Goal: Transaction & Acquisition: Purchase product/service

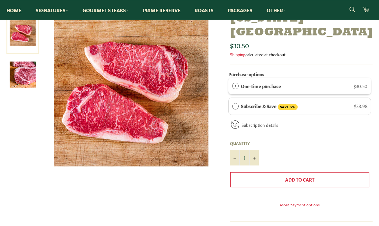
scroll to position [85, 0]
click at [298, 202] on link "More payment options" at bounding box center [300, 204] width 140 height 5
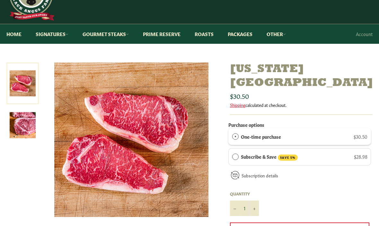
scroll to position [33, 0]
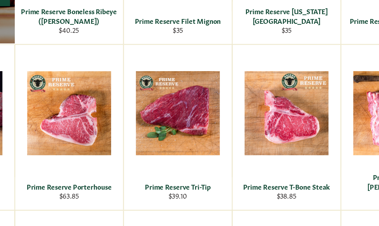
scroll to position [457, 0]
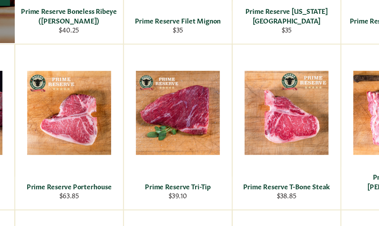
click at [227, 129] on div "View" at bounding box center [263, 144] width 73 height 111
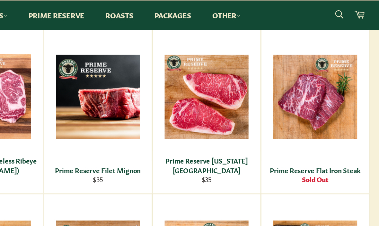
scroll to position [414, 0]
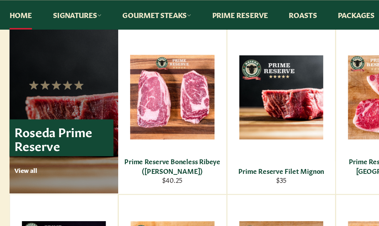
click at [54, 10] on link "Signatures" at bounding box center [52, 10] width 46 height 20
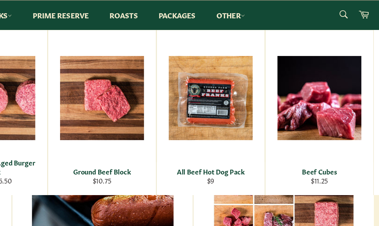
scroll to position [234, 0]
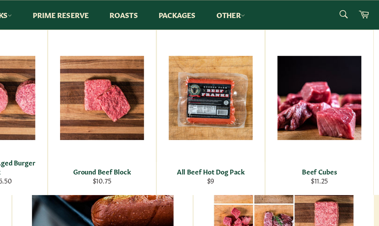
click at [137, 15] on link "Prime Reserve" at bounding box center [162, 10] width 50 height 20
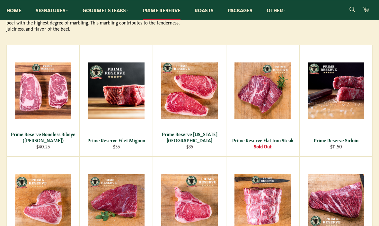
scroll to position [103, 0]
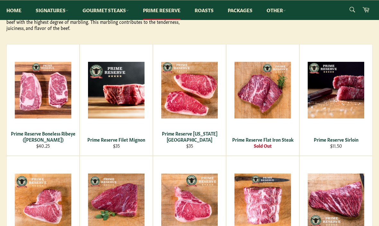
click at [111, 105] on div "View" at bounding box center [116, 99] width 73 height 111
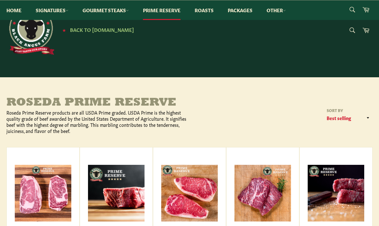
scroll to position [125, 0]
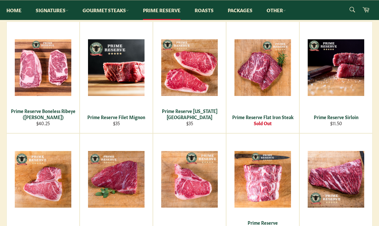
click at [187, 74] on span "View" at bounding box center [189, 78] width 41 height 16
click at [39, 70] on span "View" at bounding box center [43, 78] width 41 height 16
click at [209, 70] on span "View" at bounding box center [189, 78] width 41 height 16
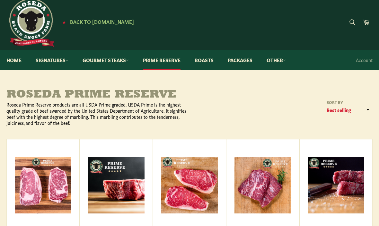
scroll to position [0, 0]
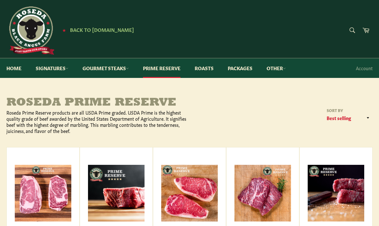
click at [244, 69] on link "Packages" at bounding box center [241, 68] width 38 height 20
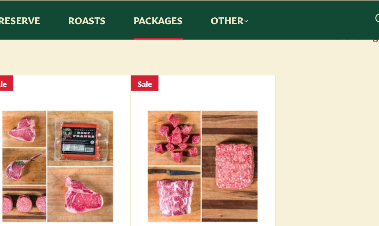
scroll to position [91, 0]
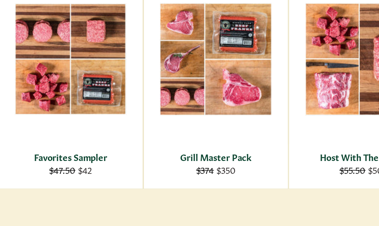
click at [80, 73] on div "View" at bounding box center [116, 93] width 73 height 111
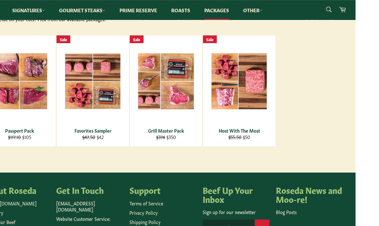
scroll to position [106, 0]
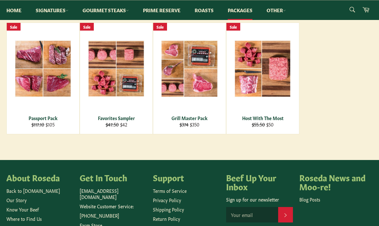
click at [282, 9] on link "Other" at bounding box center [276, 10] width 32 height 20
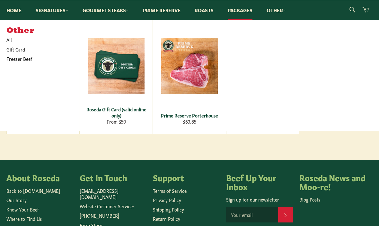
scroll to position [105, 0]
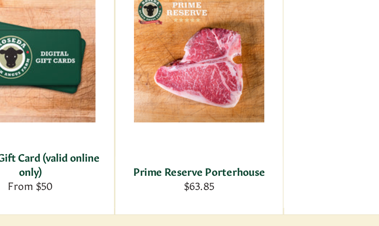
click at [153, 44] on div "View" at bounding box center [189, 75] width 73 height 111
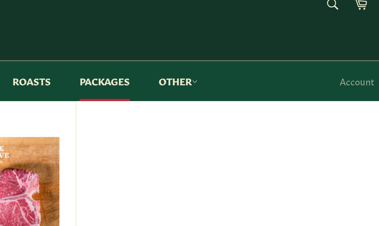
scroll to position [0, 0]
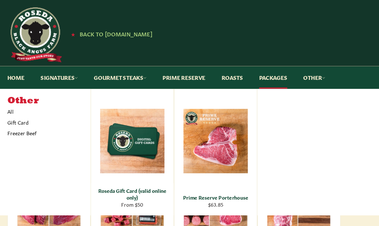
click at [50, 64] on link "Signatures" at bounding box center [52, 68] width 46 height 20
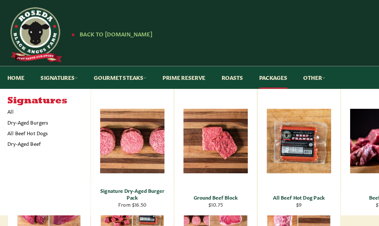
click at [50, 69] on link "Signatures" at bounding box center [52, 68] width 46 height 20
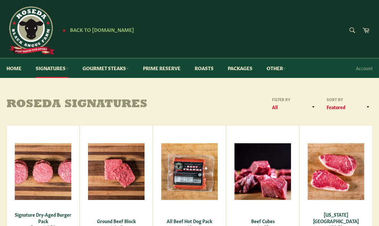
click at [101, 69] on link "Gourmet Steaks" at bounding box center [105, 68] width 59 height 20
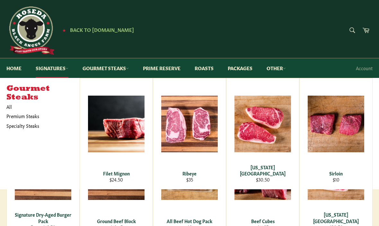
click at [168, 69] on link "Prime Reserve" at bounding box center [162, 68] width 50 height 20
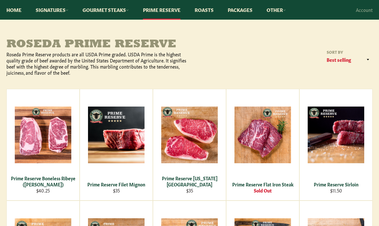
scroll to position [82, 0]
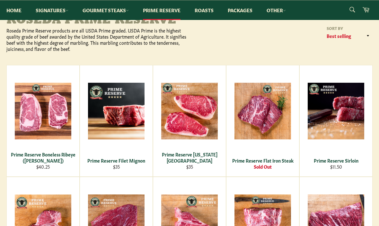
click at [197, 133] on div "View" at bounding box center [189, 120] width 73 height 111
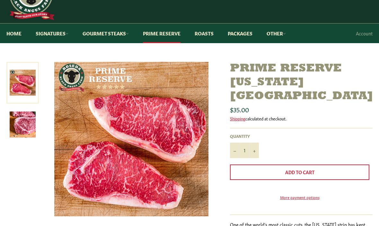
scroll to position [40, 0]
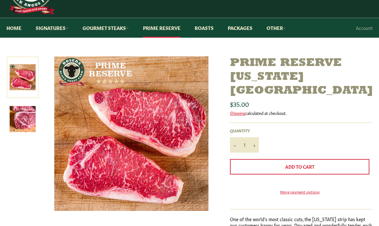
click at [258, 137] on button "+" at bounding box center [255, 144] width 10 height 15
click at [256, 137] on button "+" at bounding box center [255, 144] width 10 height 15
click at [254, 137] on button "+" at bounding box center [255, 144] width 10 height 15
click at [257, 137] on button "+" at bounding box center [255, 144] width 10 height 15
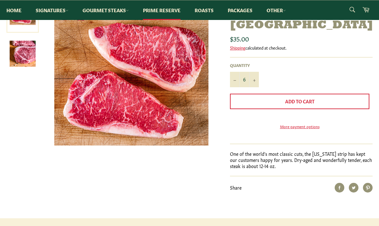
scroll to position [105, 0]
click at [238, 72] on button "−" at bounding box center [235, 79] width 10 height 15
click at [314, 98] on span "Add to Cart" at bounding box center [300, 101] width 29 height 6
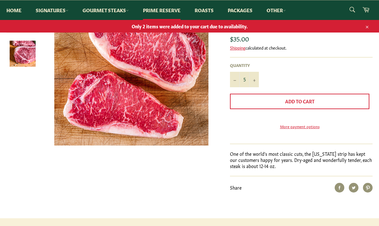
click at [240, 72] on button "−" at bounding box center [235, 79] width 10 height 15
type input "4"
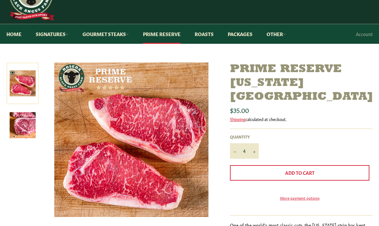
scroll to position [0, 0]
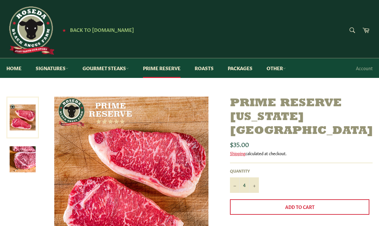
click at [371, 26] on link "Cart" at bounding box center [366, 30] width 14 height 14
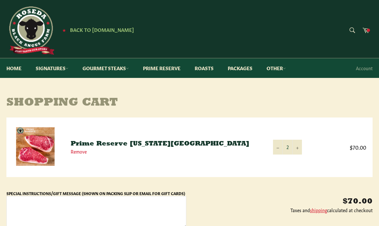
click at [299, 148] on icon "Increase item quantity by one" at bounding box center [297, 148] width 3 height 3
click at [300, 149] on button "+" at bounding box center [298, 147] width 10 height 14
click at [171, 70] on link "Prime Reserve" at bounding box center [162, 68] width 50 height 20
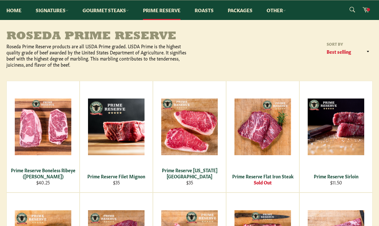
scroll to position [64, 0]
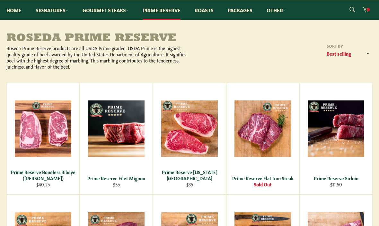
click at [124, 139] on span "View" at bounding box center [116, 139] width 41 height 16
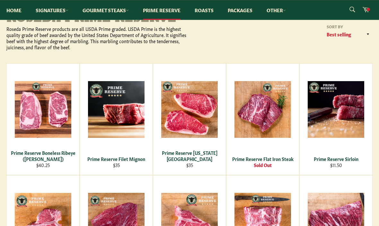
scroll to position [84, 0]
click at [54, 151] on div "Prime Reserve Boneless Ribeye ([PERSON_NAME])" at bounding box center [43, 156] width 65 height 13
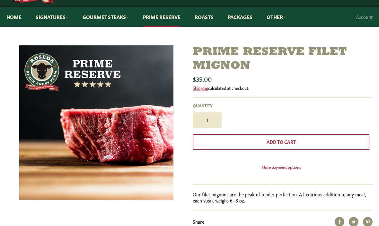
scroll to position [50, 0]
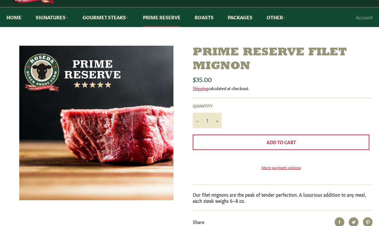
click at [216, 121] on icon "Increase item quantity by one" at bounding box center [217, 121] width 3 height 3
type input "2"
click at [301, 143] on button "Add to Cart" at bounding box center [281, 141] width 177 height 15
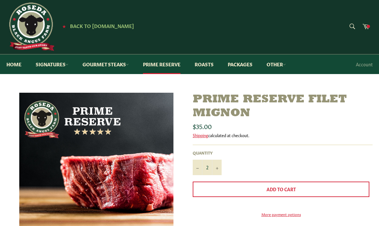
scroll to position [0, 0]
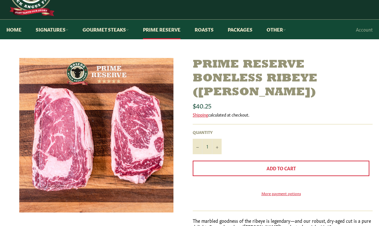
scroll to position [39, 0]
click at [217, 150] on button "+" at bounding box center [217, 146] width 10 height 15
type input "2"
click at [273, 170] on span "Add to Cart" at bounding box center [281, 168] width 29 height 6
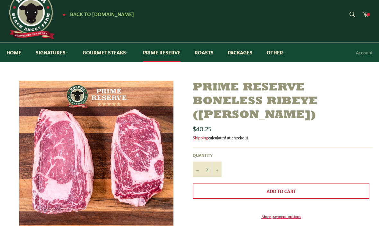
scroll to position [0, 0]
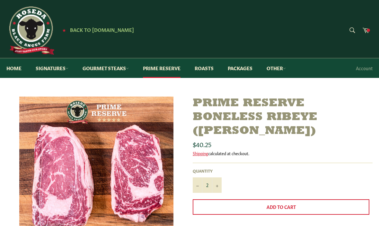
click at [370, 31] on link "Cart" at bounding box center [366, 30] width 14 height 14
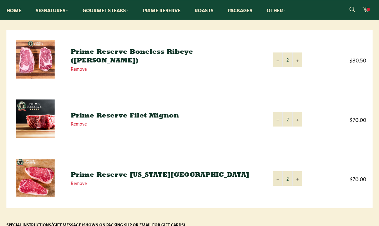
scroll to position [87, 0]
click at [298, 120] on icon "Increase item quantity by one" at bounding box center [297, 120] width 3 height 3
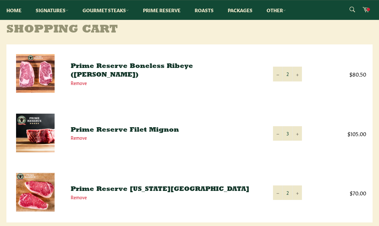
scroll to position [67, 0]
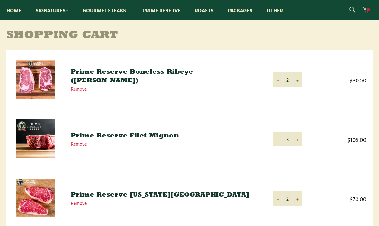
click at [277, 82] on button "−" at bounding box center [278, 79] width 10 height 14
click at [275, 81] on button "−" at bounding box center [278, 79] width 10 height 14
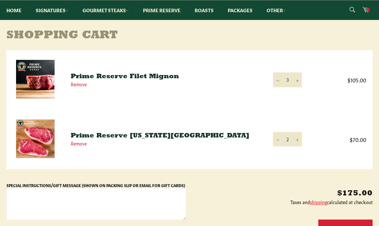
click at [298, 85] on button "+" at bounding box center [298, 79] width 10 height 14
click at [300, 141] on button "+" at bounding box center [298, 139] width 10 height 14
click at [301, 143] on button "+" at bounding box center [298, 139] width 10 height 14
click at [298, 144] on button "+" at bounding box center [298, 139] width 10 height 14
click at [299, 139] on button "+" at bounding box center [298, 139] width 10 height 14
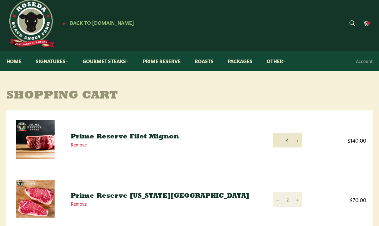
scroll to position [7, 0]
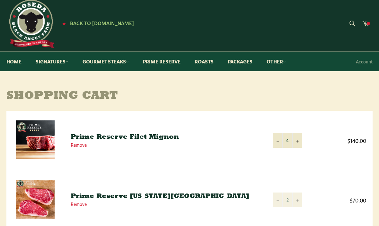
click at [115, 62] on link "Gourmet Steaks" at bounding box center [105, 61] width 59 height 20
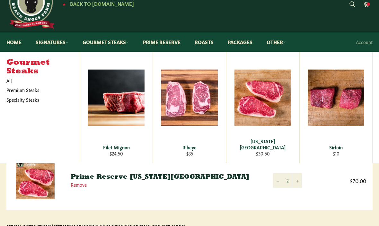
scroll to position [26, 0]
click at [121, 152] on div "View" at bounding box center [116, 107] width 73 height 111
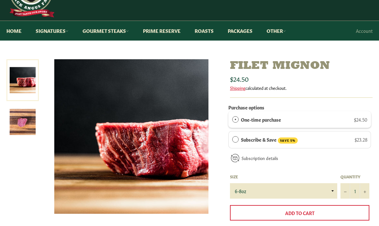
scroll to position [37, 0]
click at [368, 187] on button "+" at bounding box center [365, 190] width 10 height 15
click at [369, 195] on button "+" at bounding box center [365, 190] width 10 height 15
click at [369, 190] on button "+" at bounding box center [365, 190] width 10 height 15
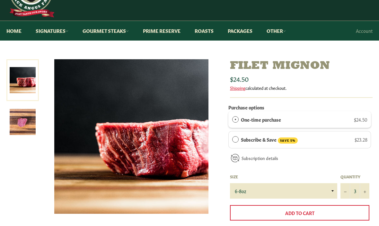
type input "4"
click at [327, 214] on button "Add to Cart" at bounding box center [300, 212] width 140 height 15
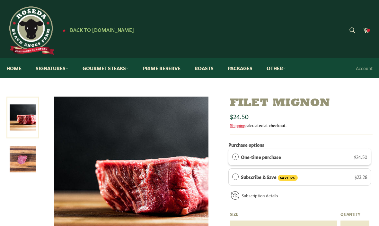
scroll to position [0, 0]
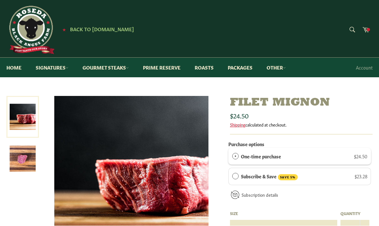
click at [370, 30] on span at bounding box center [368, 29] width 3 height 3
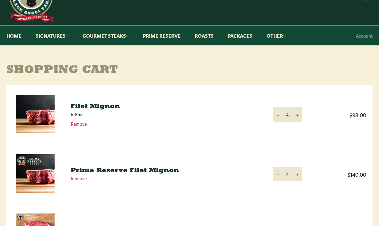
scroll to position [33, 0]
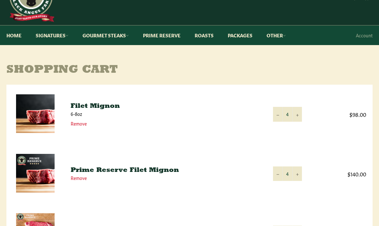
click at [277, 172] on button "−" at bounding box center [278, 173] width 10 height 14
click at [277, 175] on icon "Reduce item quantity by one" at bounding box center [278, 174] width 3 height 3
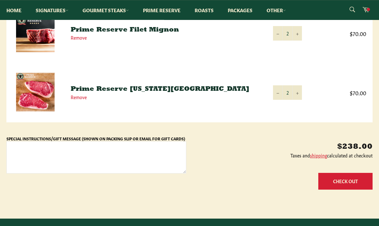
scroll to position [173, 0]
click at [341, 183] on button "Check Out" at bounding box center [346, 181] width 54 height 16
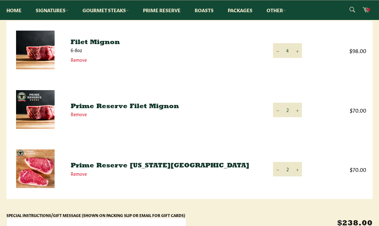
scroll to position [96, 0]
click at [302, 47] on button "+" at bounding box center [298, 50] width 10 height 14
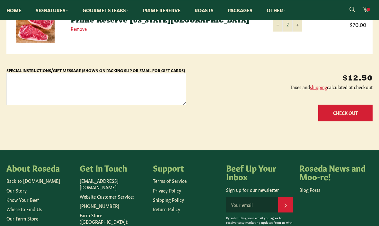
scroll to position [244, 0]
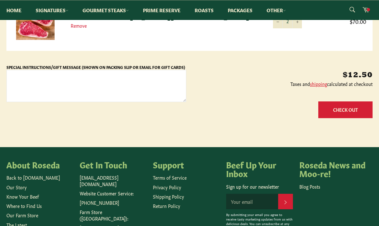
click at [341, 106] on button "Check Out" at bounding box center [346, 109] width 54 height 16
